Goal: Information Seeking & Learning: Learn about a topic

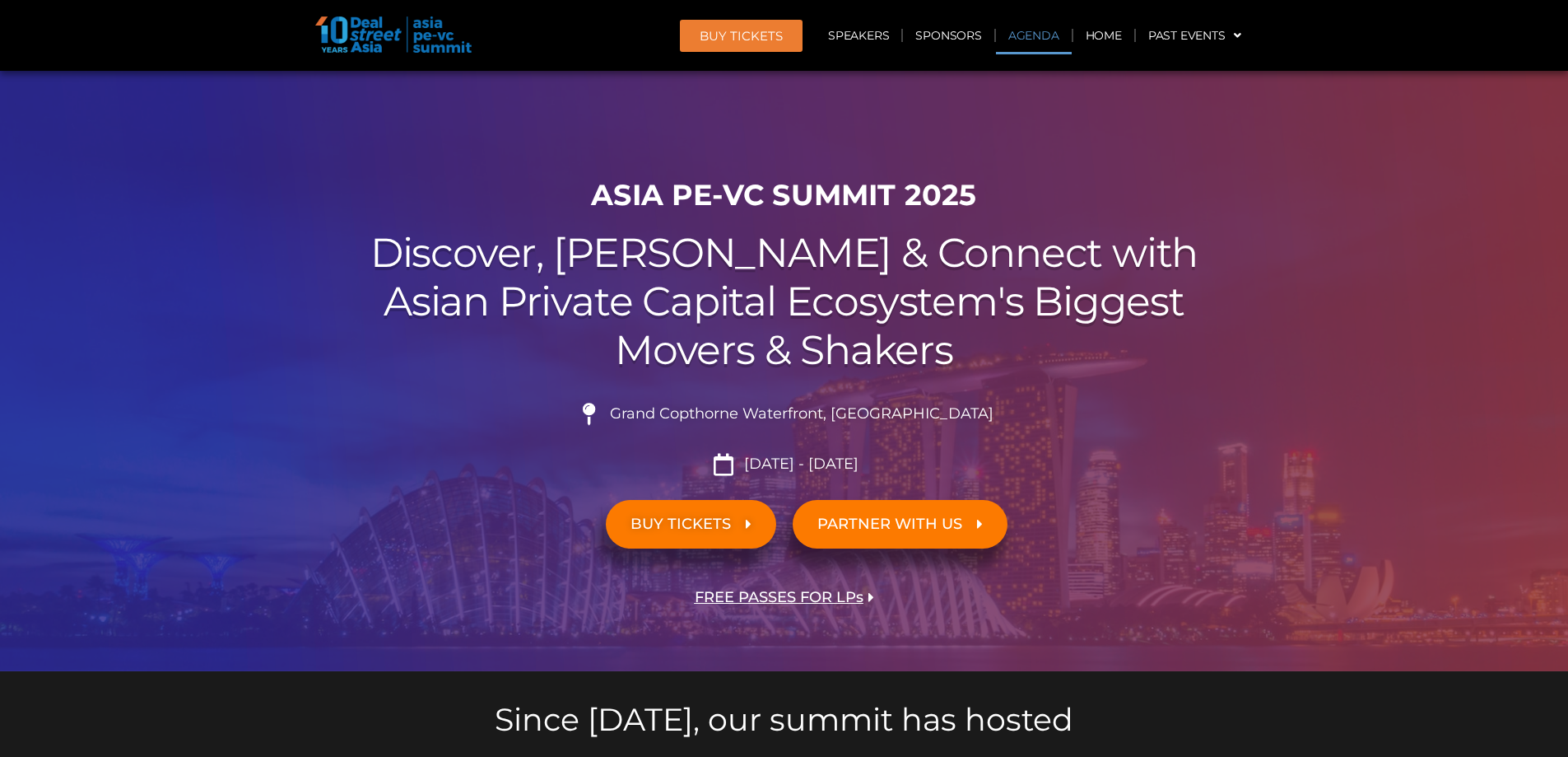
click at [1032, 29] on link "Agenda" at bounding box center [1034, 36] width 76 height 38
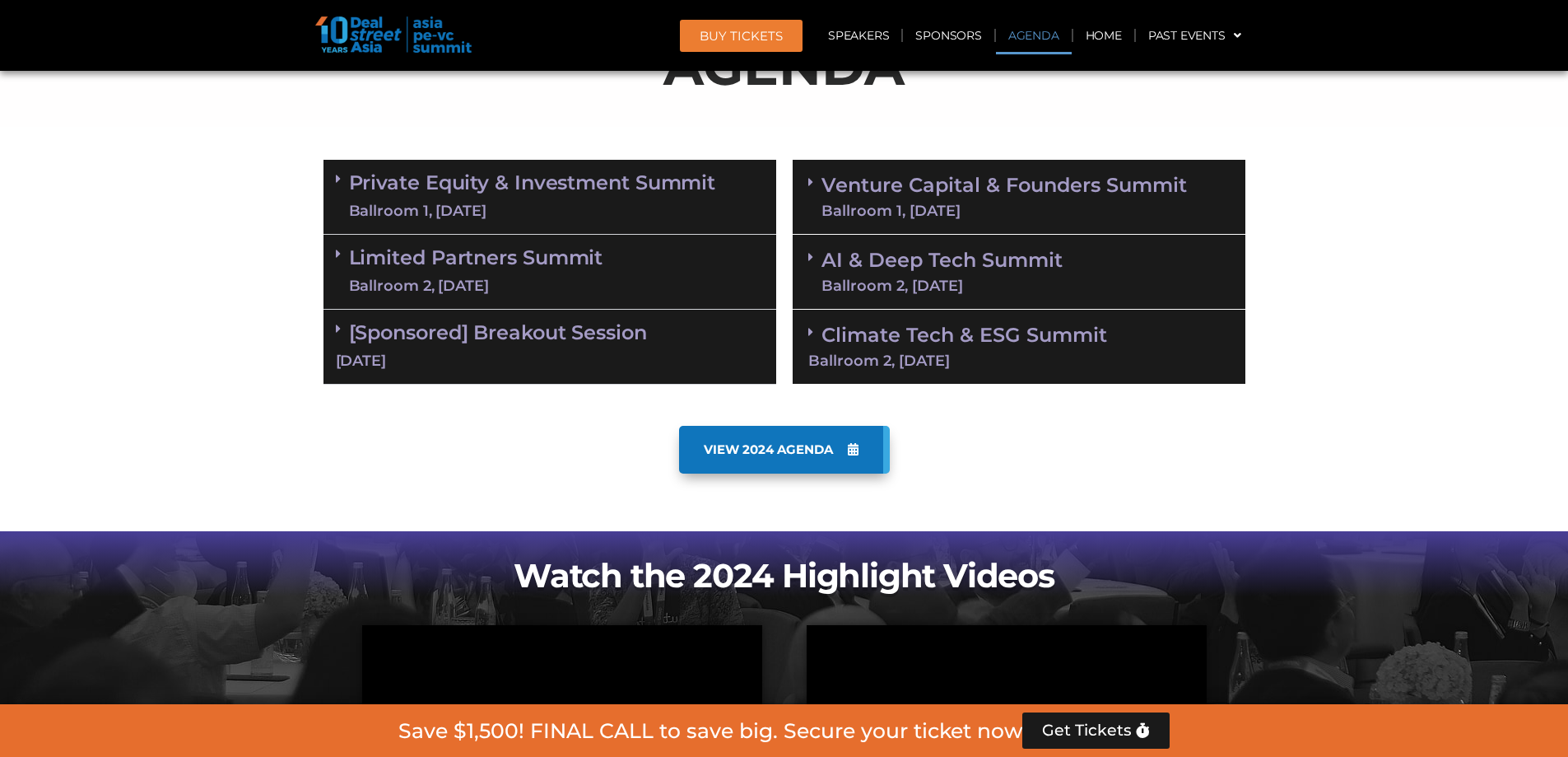
scroll to position [932, 0]
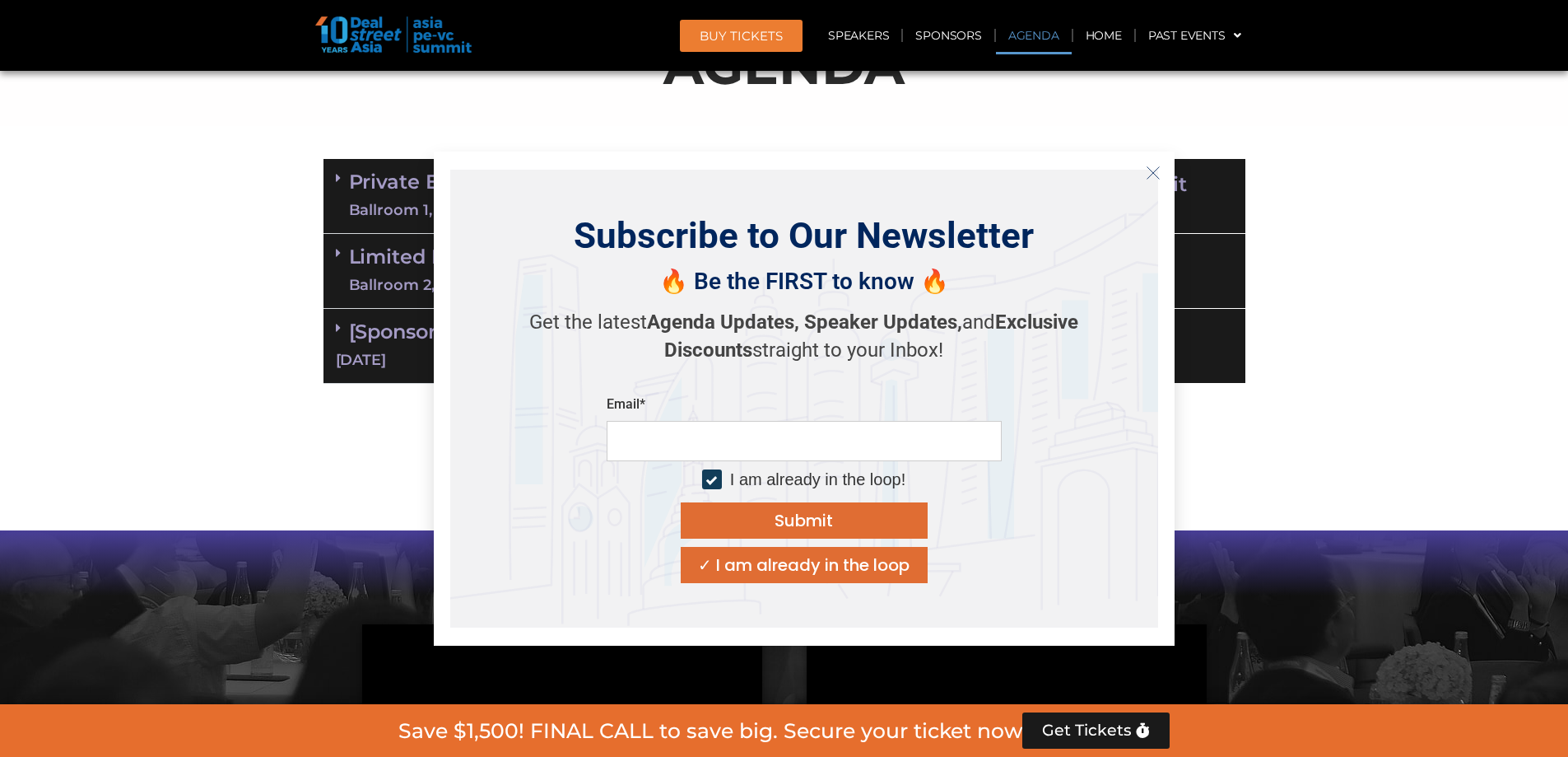
click at [1150, 170] on icon "Close" at bounding box center [1154, 173] width 15 height 15
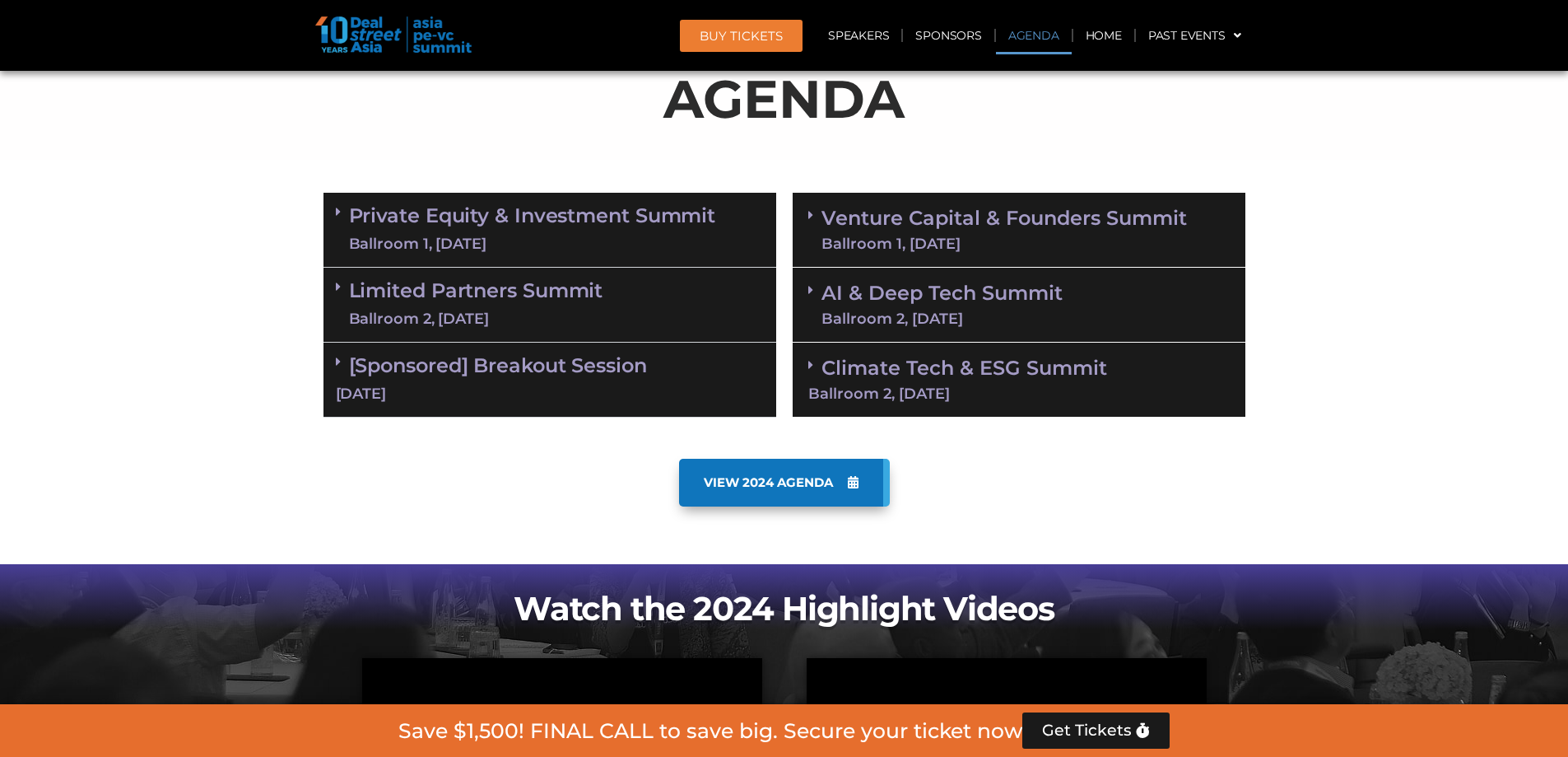
scroll to position [789, 0]
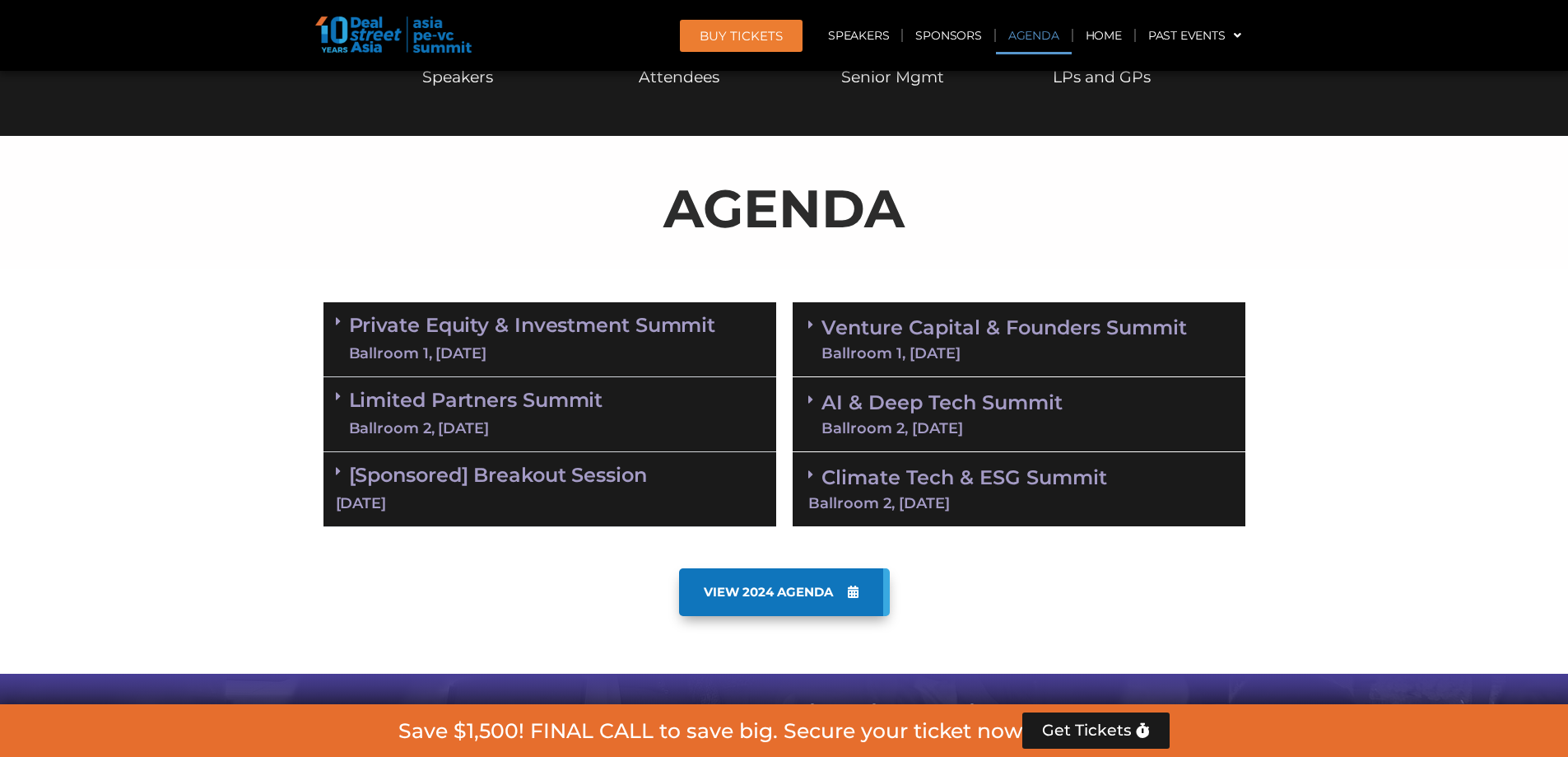
click at [883, 405] on link "AI & Deep Tech Summit Ballroom 2, [DATE]" at bounding box center [942, 414] width 241 height 43
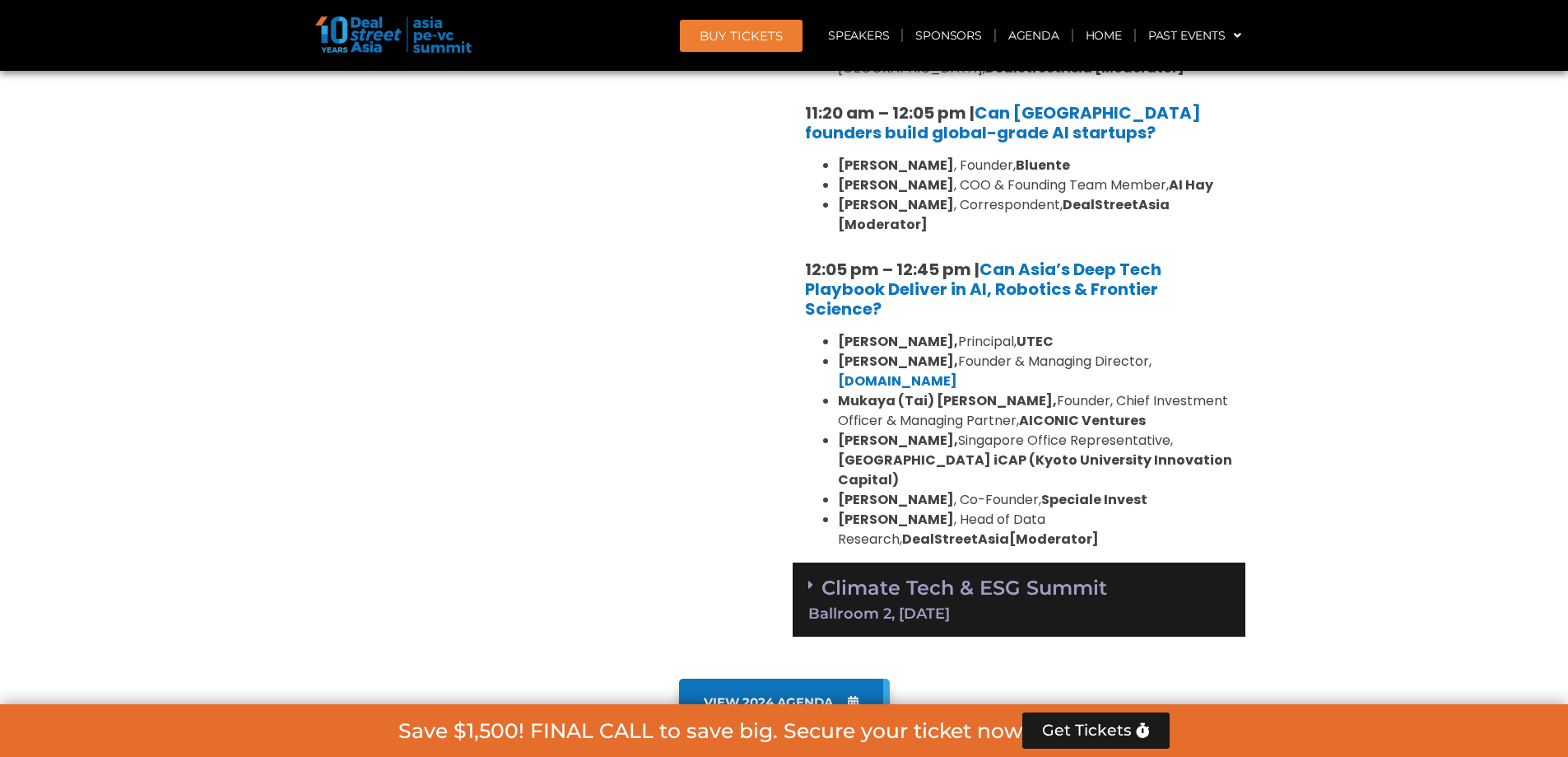
scroll to position [1455, 0]
click at [1065, 562] on div "Climate Tech & ESG Summit Ballroom 2, [DATE]" at bounding box center [1019, 599] width 452 height 75
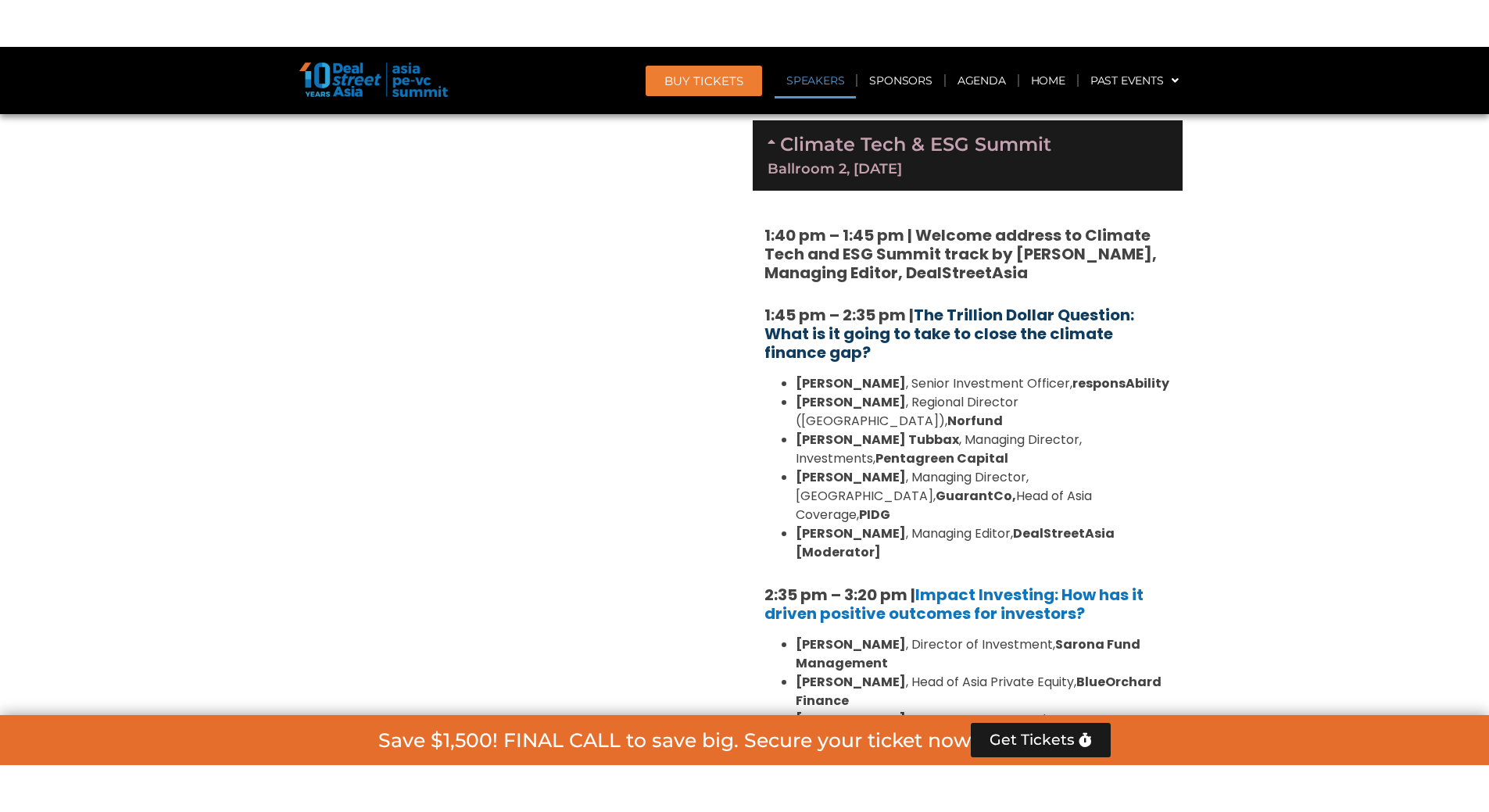
scroll to position [1840, 0]
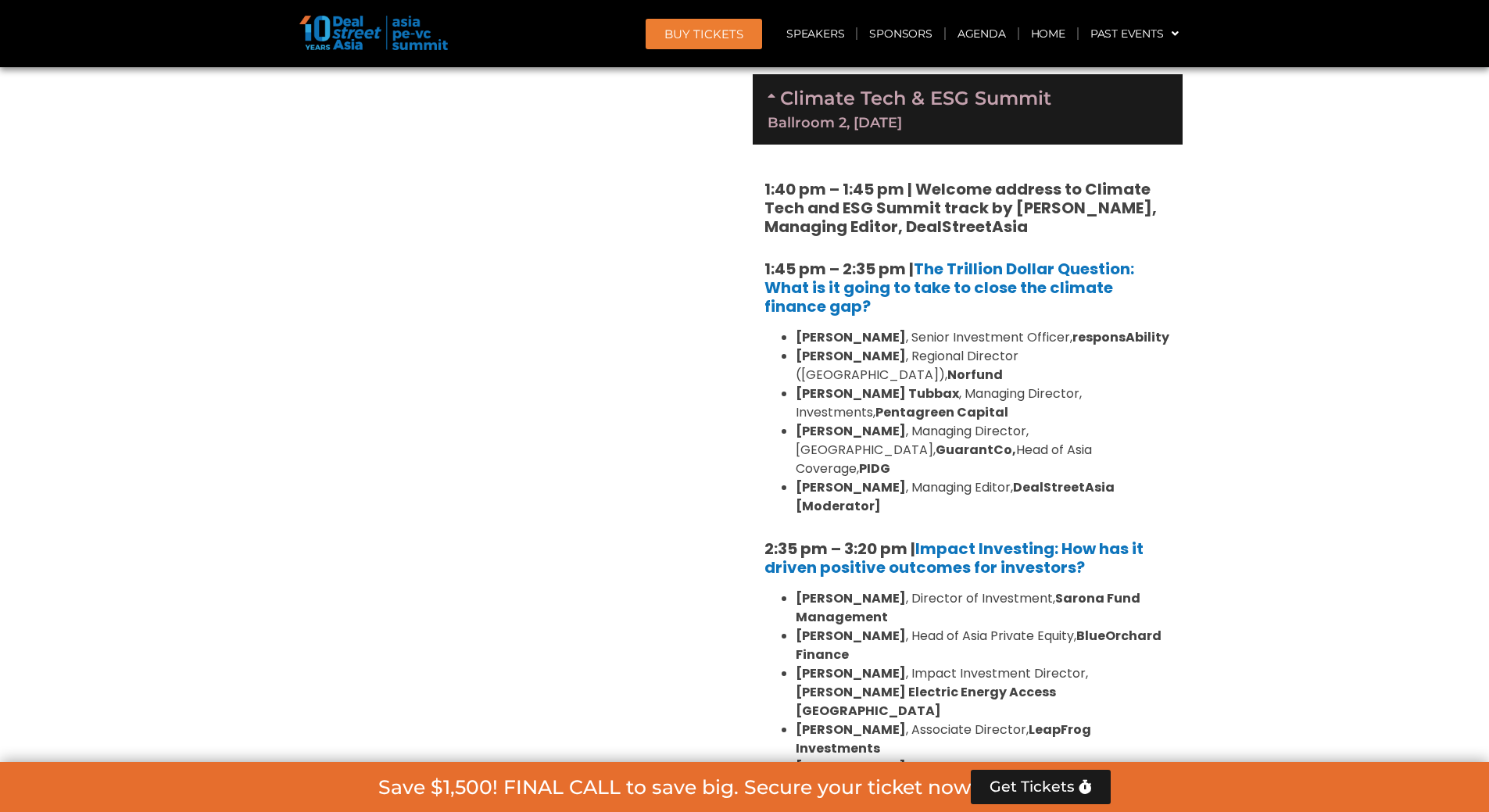
click at [513, 542] on div "Private Equity & Investment Summit Ballroom 1, [DATE] 8:00 am – 9:00 am | Regis…" at bounding box center [521, 283] width 445 height 2189
click at [708, 640] on div "Private Equity & Investment Summit Ballroom 1, [DATE] 8:00 am – 9:00 am | Regis…" at bounding box center [521, 283] width 445 height 2189
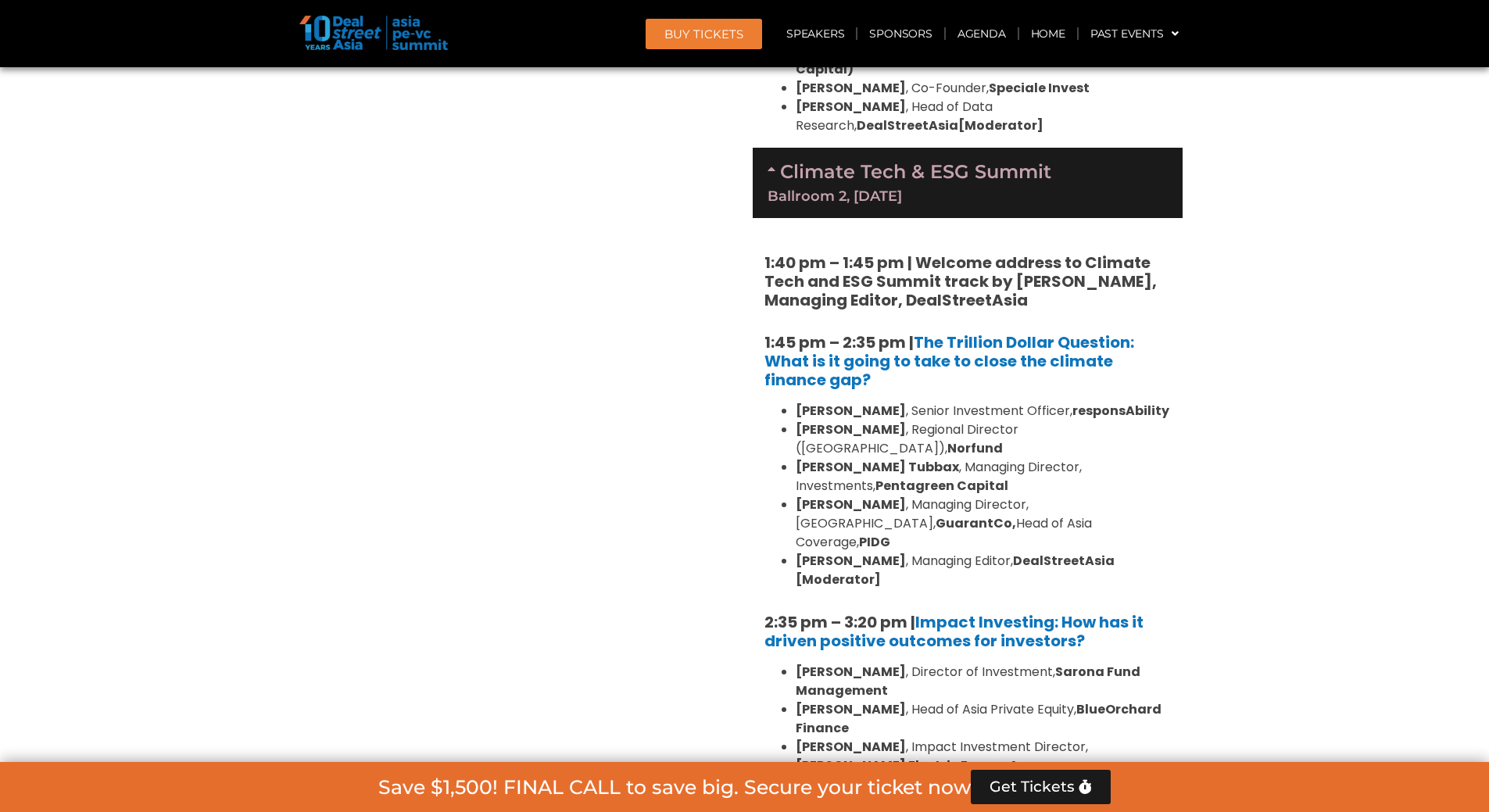
scroll to position [1766, 0]
click at [679, 314] on div "Private Equity & Investment Summit Ballroom 1, [DATE] 8:00 am – 9:00 am | Regis…" at bounding box center [521, 357] width 445 height 2189
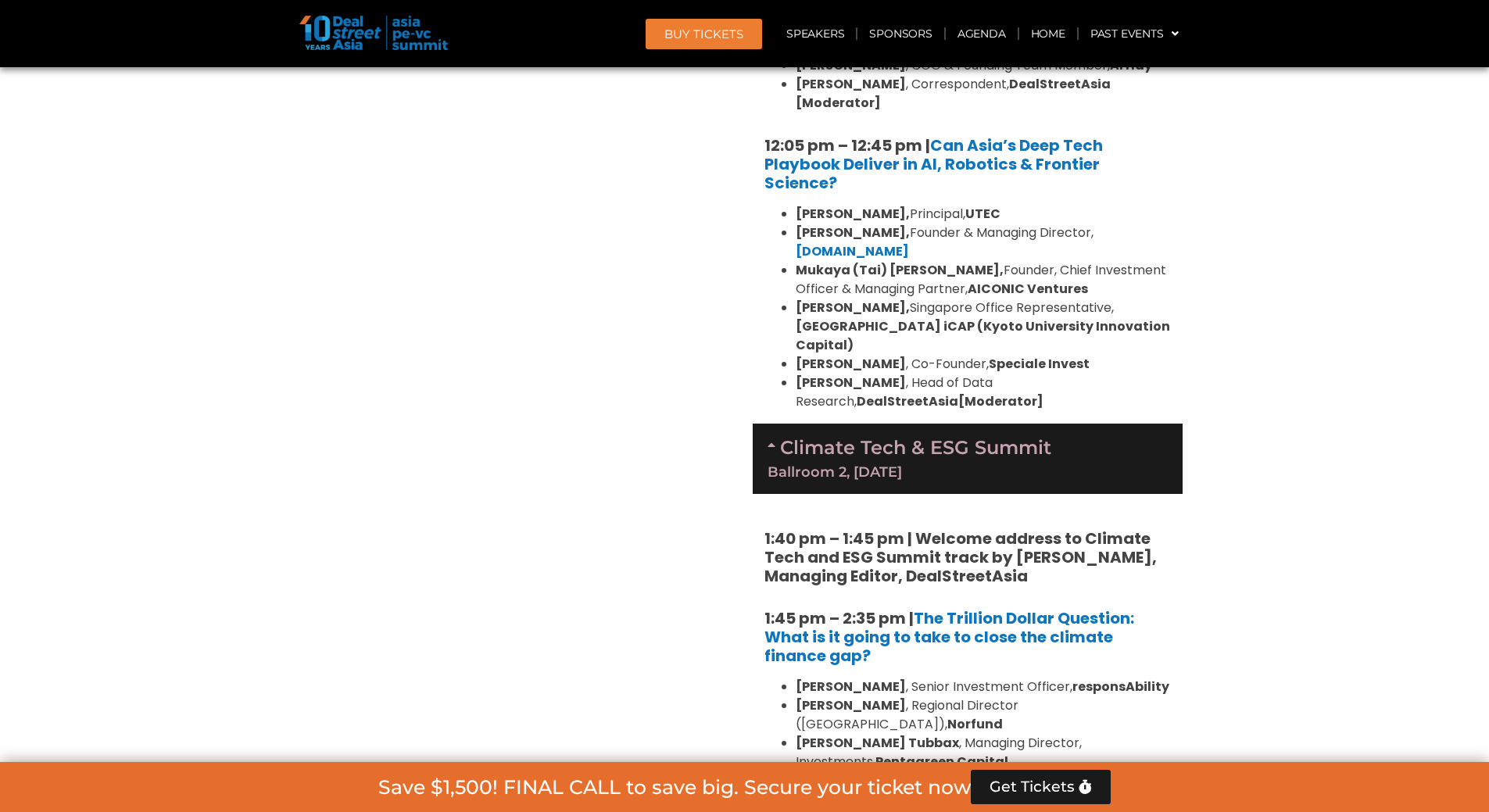
scroll to position [1485, 0]
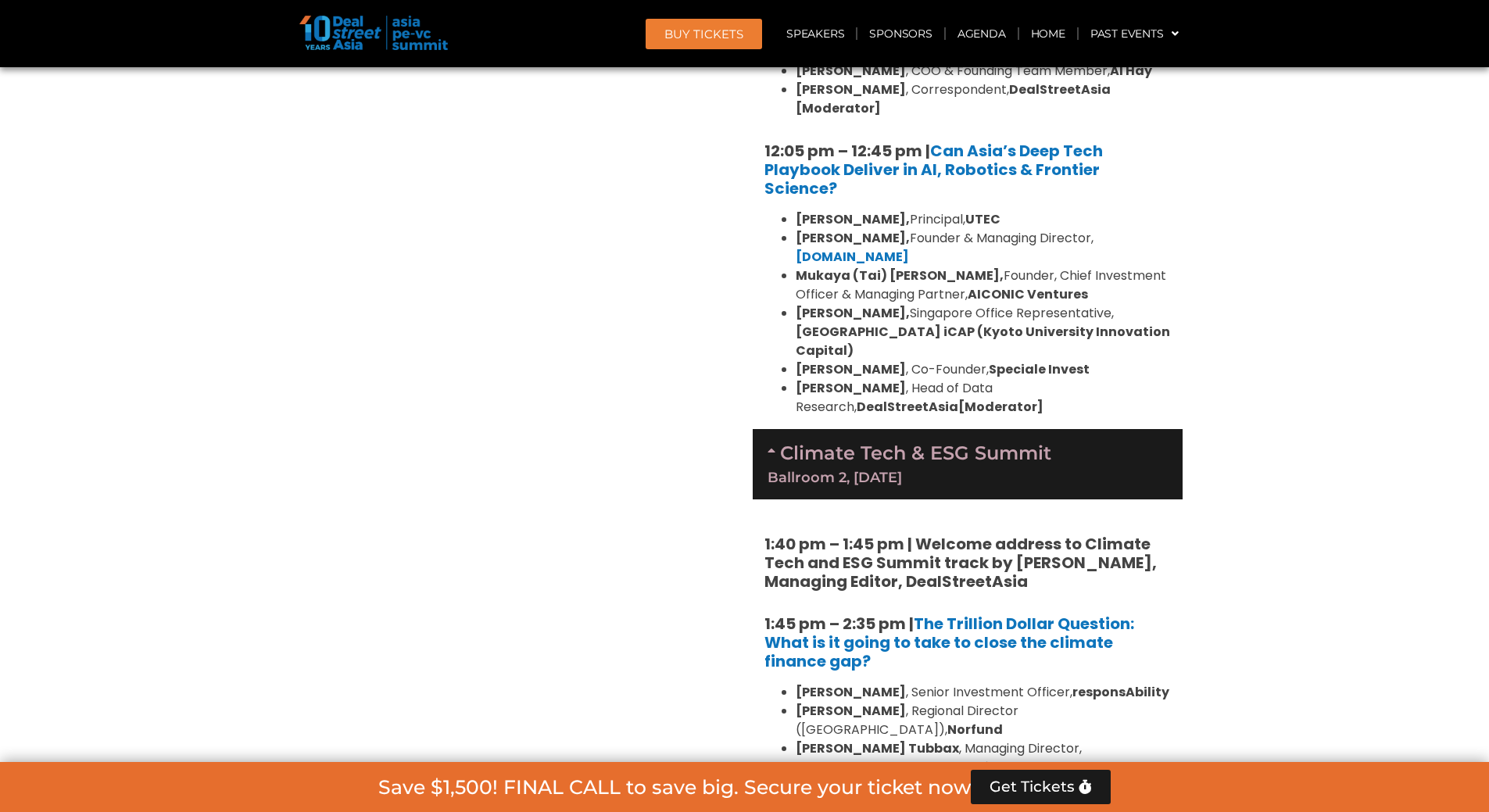
click at [706, 232] on div "Private Equity & Investment Summit Ballroom 1, [DATE] 8:00 am – 9:00 am | Regis…" at bounding box center [521, 638] width 445 height 2189
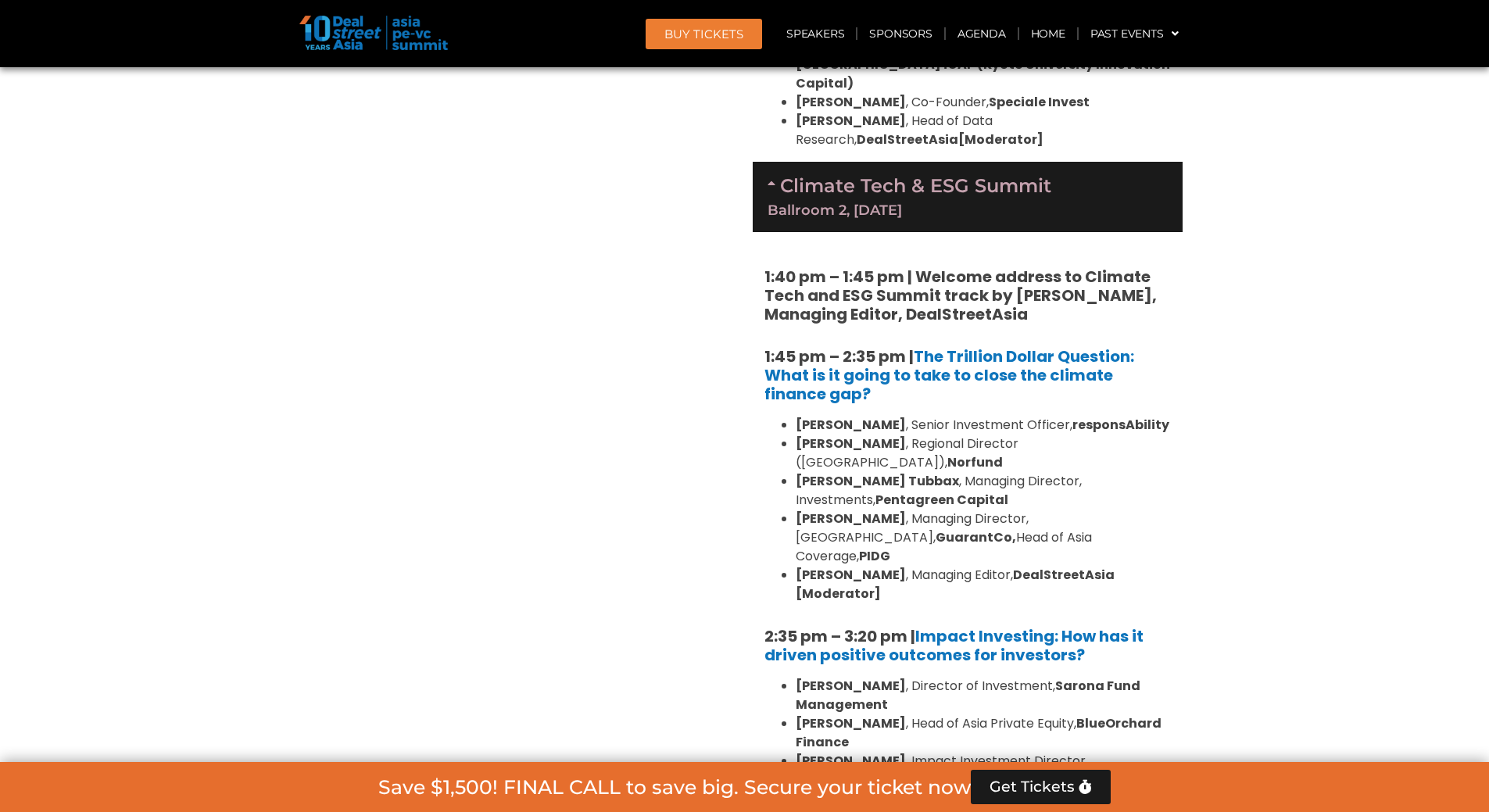
scroll to position [1754, 0]
click at [926, 293] on strong "1:40 pm – 1:45 pm | Welcome address to Climate Tech and ESG Summit track by [PE…" at bounding box center [961, 294] width 393 height 60
click at [602, 180] on div "Private Equity & Investment Summit Ballroom 1, [DATE] 8:00 am – 9:00 am | Regis…" at bounding box center [521, 369] width 445 height 2189
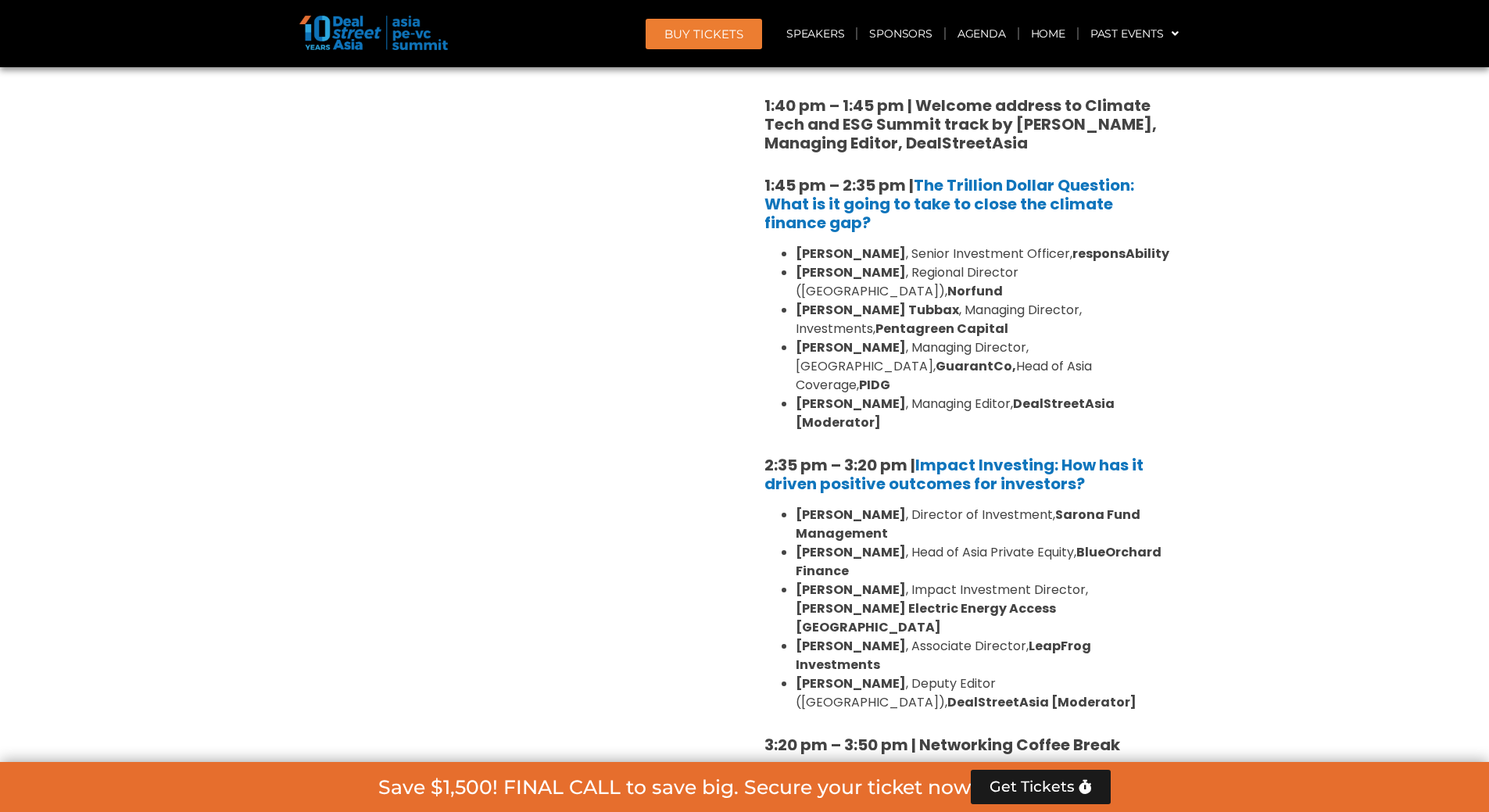
scroll to position [1925, 0]
